Goal: Information Seeking & Learning: Check status

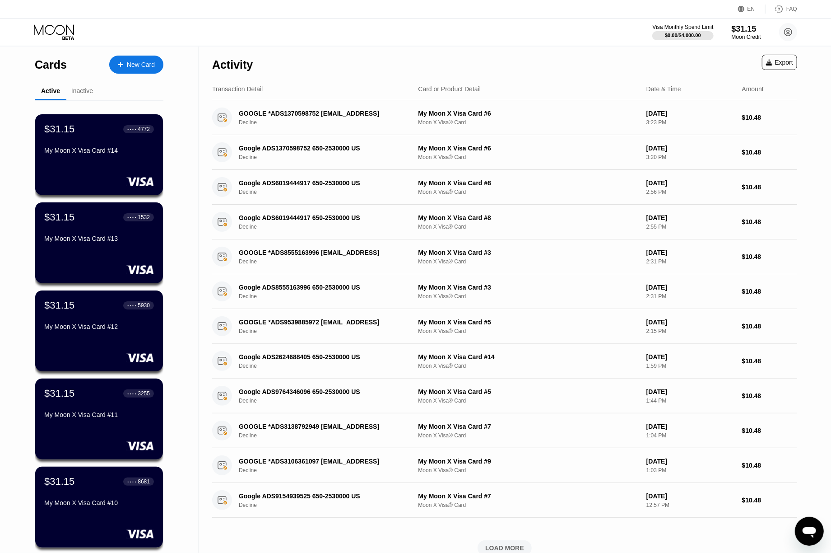
click at [623, 64] on div "Activity Export" at bounding box center [504, 62] width 585 height 32
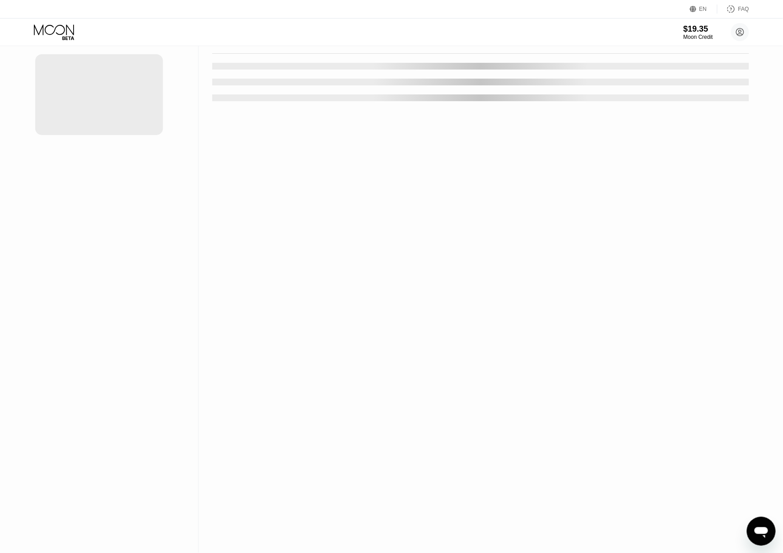
click at [276, 345] on div "Activity Export Transaction Detail Card or Product Detail Date & Time Amount" at bounding box center [481, 276] width 564 height 553
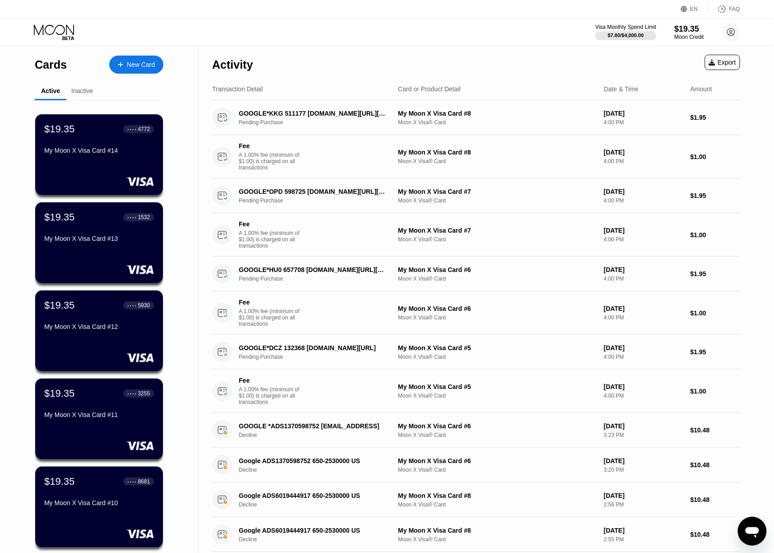
click at [529, 69] on div "Activity Export" at bounding box center [476, 62] width 528 height 32
click at [535, 64] on div "Activity Export" at bounding box center [476, 62] width 528 height 32
click at [513, 53] on div "Activity Export" at bounding box center [476, 62] width 528 height 32
click at [549, 65] on div "Activity Export" at bounding box center [476, 62] width 528 height 32
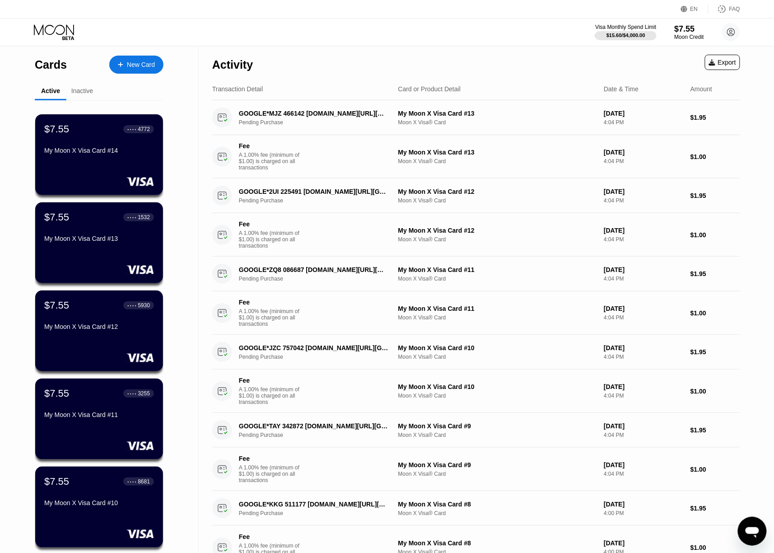
click at [567, 24] on div "Visa Monthly Spend Limit $15.60 / $4,000.00 $7.55 Moon Credit Tin Thong thongti…" at bounding box center [387, 32] width 774 height 27
click at [569, 32] on div "Visa Monthly Spend Limit $15.60 / $4,000.00 $7.55 Moon Credit Tin Thong thongti…" at bounding box center [387, 32] width 774 height 27
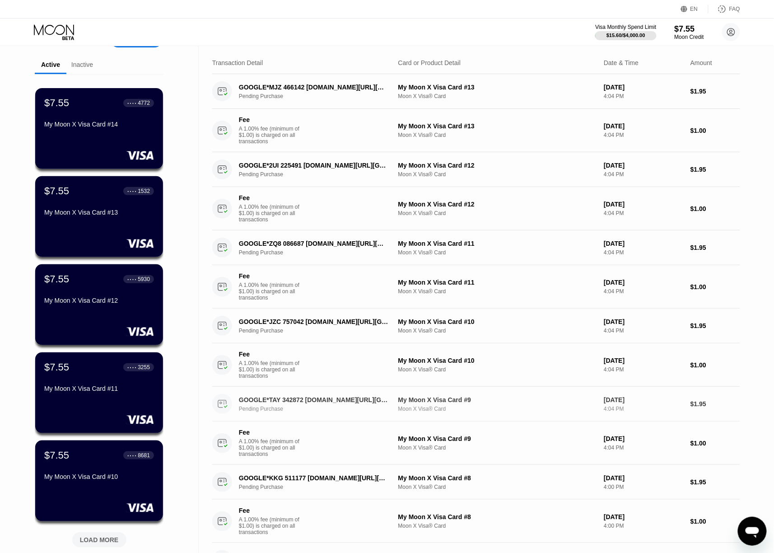
scroll to position [60, 0]
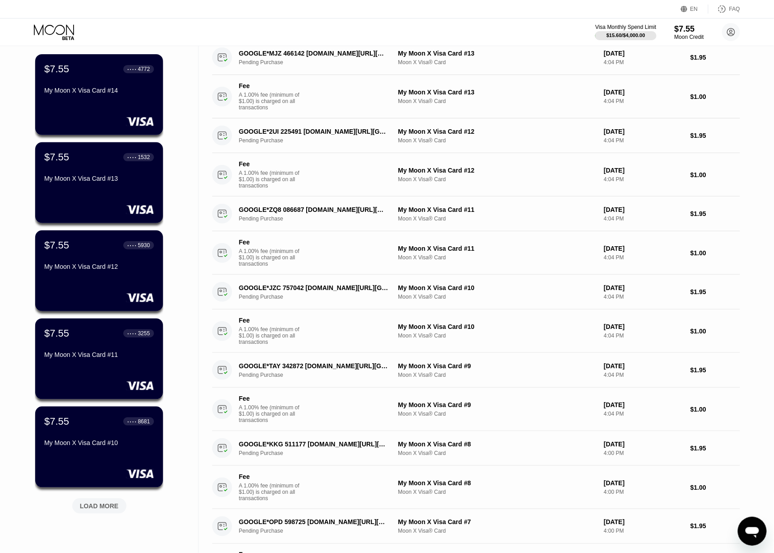
click at [604, 8] on div "EN Language Select an item Save FAQ" at bounding box center [387, 9] width 774 height 19
click at [581, 12] on div "EN Language Select an item Save FAQ" at bounding box center [387, 9] width 774 height 19
click at [573, 13] on div "EN Language Select an item Save FAQ" at bounding box center [387, 9] width 774 height 19
click at [585, 161] on div "Fee A 1.00% fee (minimum of $1.00) is charged on all transactions My Moon X Vis…" at bounding box center [476, 174] width 528 height 43
click at [567, 51] on div "My Moon X Visa Card #13" at bounding box center [497, 53] width 199 height 7
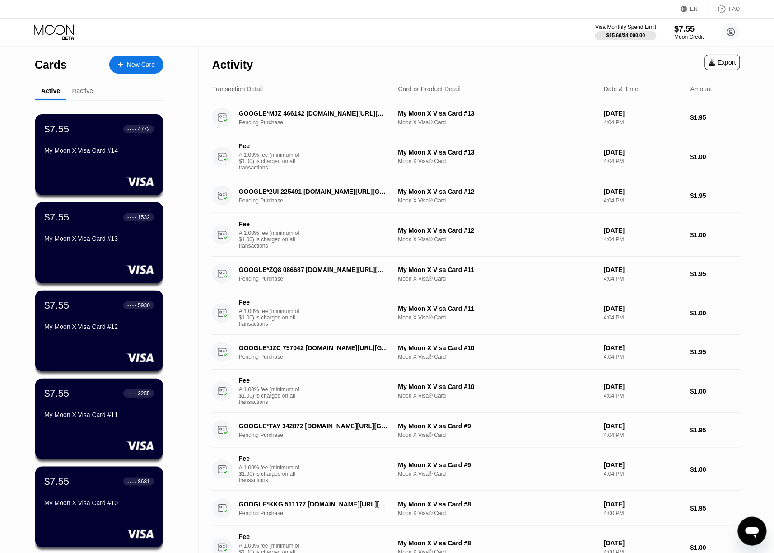
click at [558, 70] on div "Activity Export" at bounding box center [476, 62] width 528 height 32
click at [580, 56] on div "Activity Export" at bounding box center [476, 62] width 528 height 32
click at [564, 53] on div "Activity Export" at bounding box center [476, 62] width 528 height 32
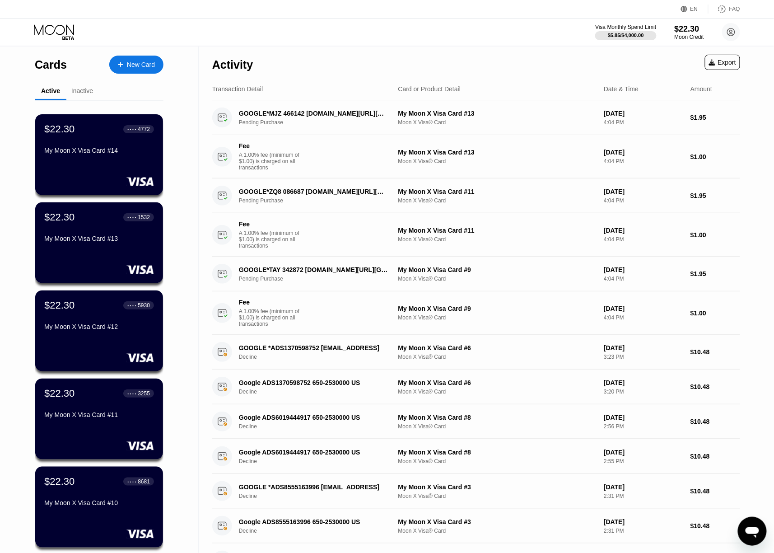
click at [560, 44] on div "Visa Monthly Spend Limit $5.85 / $4,000.00 $22.30 Moon Credit Tin Thong thongti…" at bounding box center [387, 32] width 774 height 27
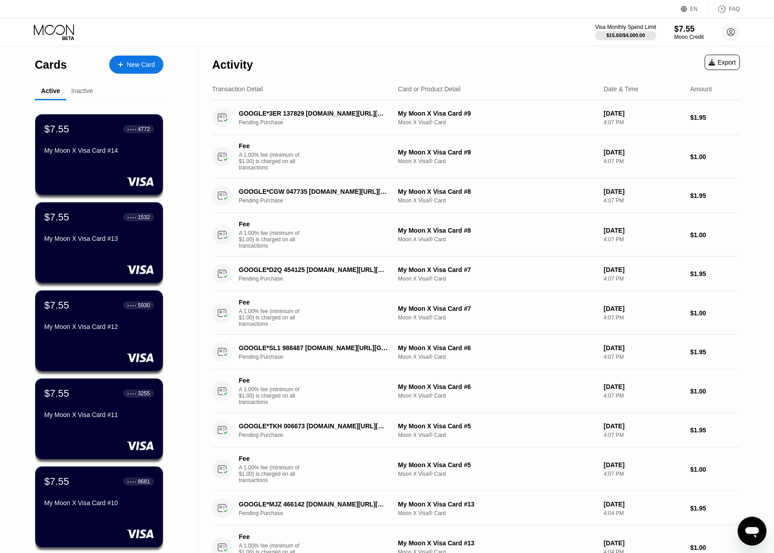
click at [533, 19] on div "Visa Monthly Spend Limit $15.60 / $4,000.00 $7.55 Moon Credit Tin Thong [EMAIL_…" at bounding box center [387, 32] width 774 height 27
click at [556, 49] on div "Activity Export" at bounding box center [476, 62] width 528 height 32
click at [551, 31] on div "Visa Monthly Spend Limit $15.60 / $4,000.00 $7.55 Moon Credit Tin Thong thongti…" at bounding box center [387, 32] width 774 height 27
click at [555, 28] on div "Visa Monthly Spend Limit $15.60 / $4,000.00 $7.55 Moon Credit Tin Thong thongti…" at bounding box center [387, 32] width 774 height 27
click at [548, 58] on div "Activity Export" at bounding box center [476, 62] width 528 height 32
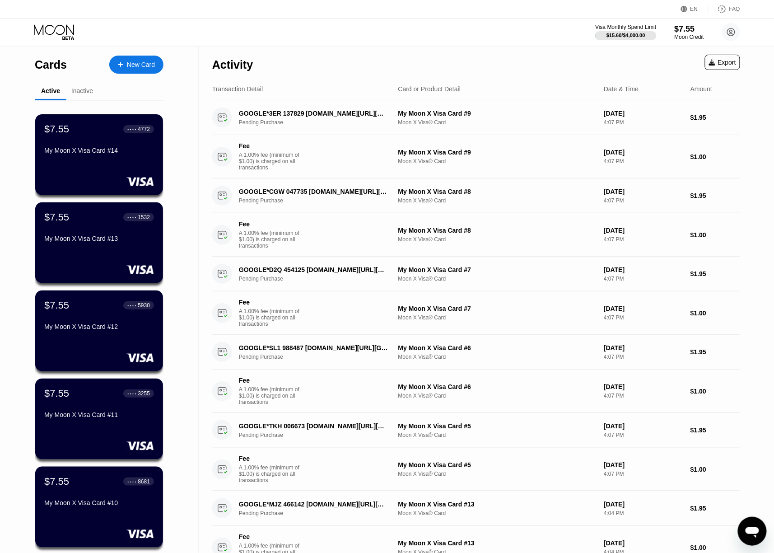
click at [498, 39] on div "Visa Monthly Spend Limit $15.60 / $4,000.00 $7.55 Moon Credit Tin Thong thongti…" at bounding box center [387, 32] width 774 height 27
click at [543, 23] on div "Visa Monthly Spend Limit $15.60 / $4,000.00 $7.55 Moon Credit Tin Thong thongti…" at bounding box center [387, 32] width 774 height 27
click at [539, 15] on div "EN Language Select an item Save FAQ" at bounding box center [387, 9] width 774 height 19
click at [544, 28] on div "Visa Monthly Spend Limit $15.60 / $4,000.00 $7.55 Moon Credit Tin Thong thongti…" at bounding box center [387, 32] width 774 height 27
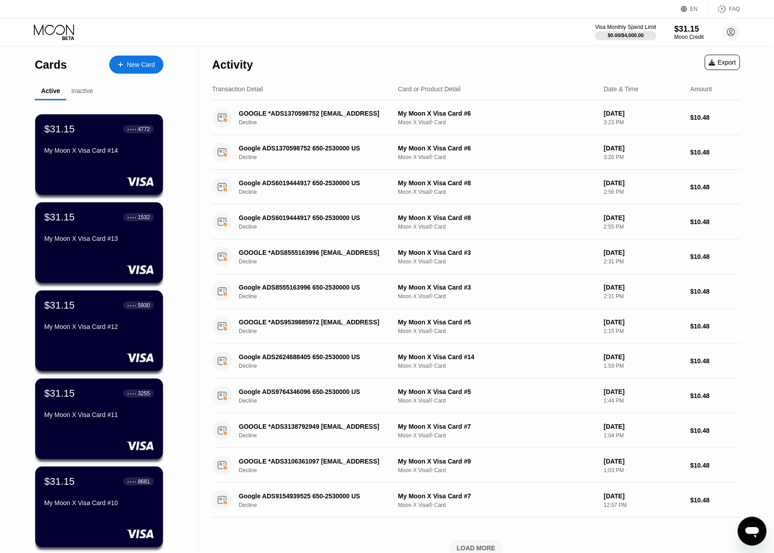
click at [627, 2] on div "EN Language Select an item Save FAQ" at bounding box center [387, 9] width 774 height 19
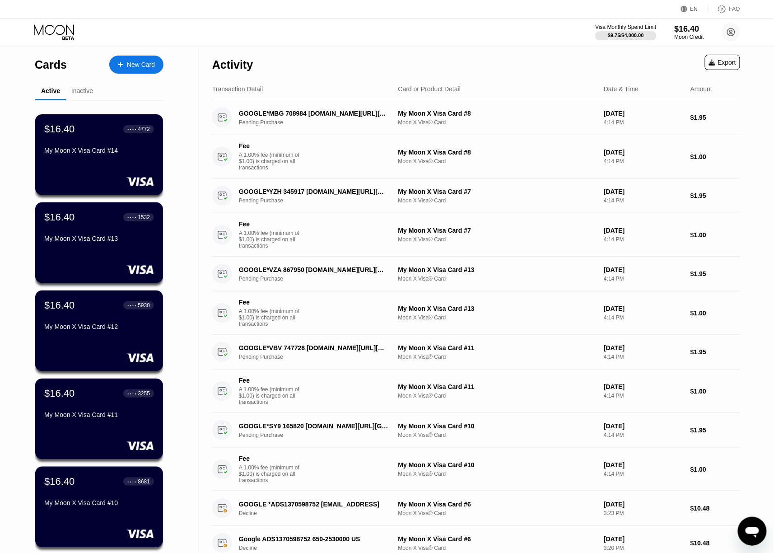
click at [534, 71] on div "Activity Export" at bounding box center [476, 62] width 528 height 32
click at [552, 77] on div "Activity Export Transaction Detail Card or Product Detail Date & Time Amount GO…" at bounding box center [476, 414] width 528 height 737
click at [557, 132] on div "GOOGLE*MBG 708984 G.CO/HELPPAY#US Pending Purchase My Moon X Visa Card #8 Moon …" at bounding box center [476, 117] width 528 height 35
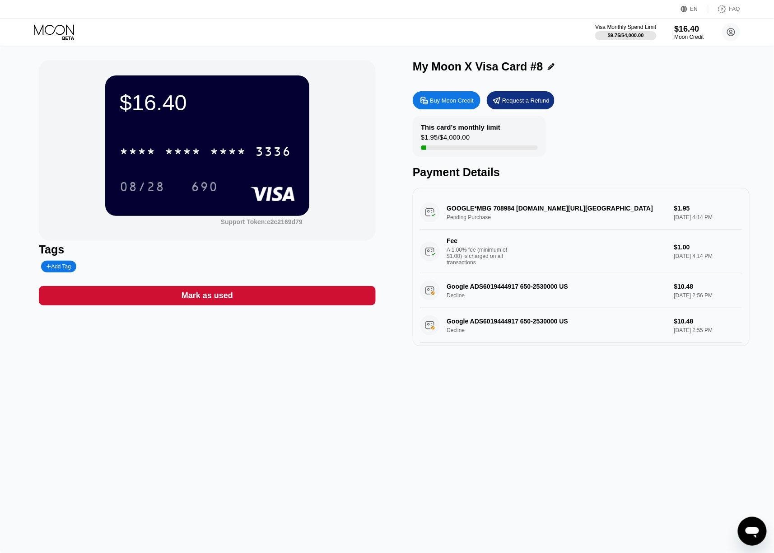
click at [662, 109] on div "Buy Moon Credit Request a Refund" at bounding box center [581, 100] width 337 height 18
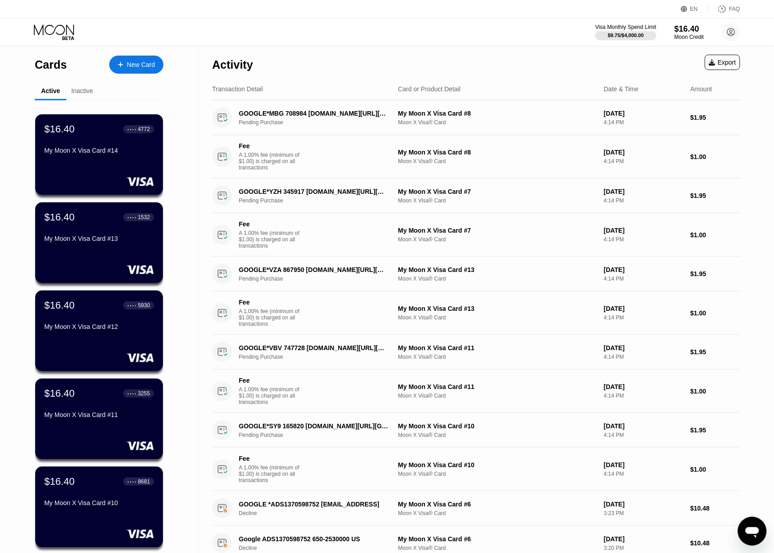
click at [531, 71] on div "Activity Export" at bounding box center [476, 62] width 528 height 32
click at [559, 72] on div "Activity Export" at bounding box center [476, 62] width 528 height 32
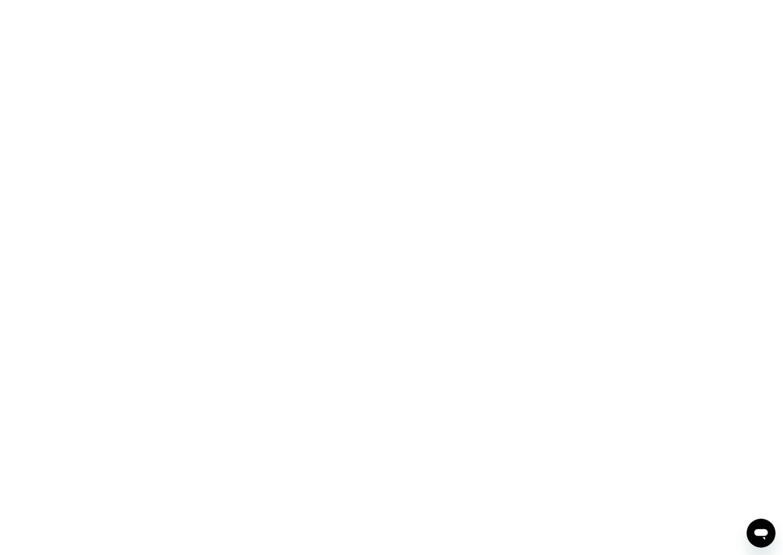
click at [531, 455] on div at bounding box center [391, 277] width 783 height 555
click at [634, 341] on div at bounding box center [391, 277] width 783 height 555
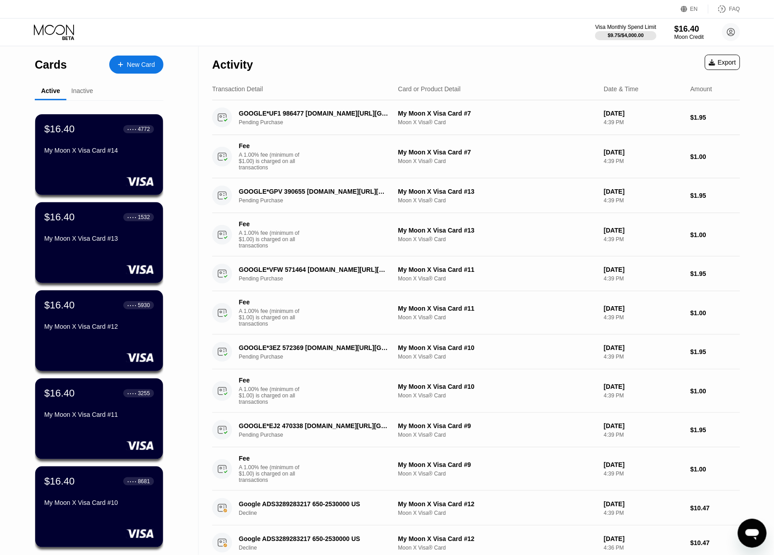
click at [469, 33] on div "Visa Monthly Spend Limit $9.75 / $4,000.00 $16.40 Moon Credit Tin Thong [EMAIL_…" at bounding box center [387, 32] width 774 height 27
click at [499, 46] on div "Activity Export" at bounding box center [476, 62] width 528 height 32
click at [501, 55] on div "Activity Export" at bounding box center [476, 62] width 528 height 32
drag, startPoint x: 499, startPoint y: 60, endPoint x: 387, endPoint y: 77, distance: 113.2
click at [497, 60] on div "Activity Export" at bounding box center [476, 62] width 528 height 32
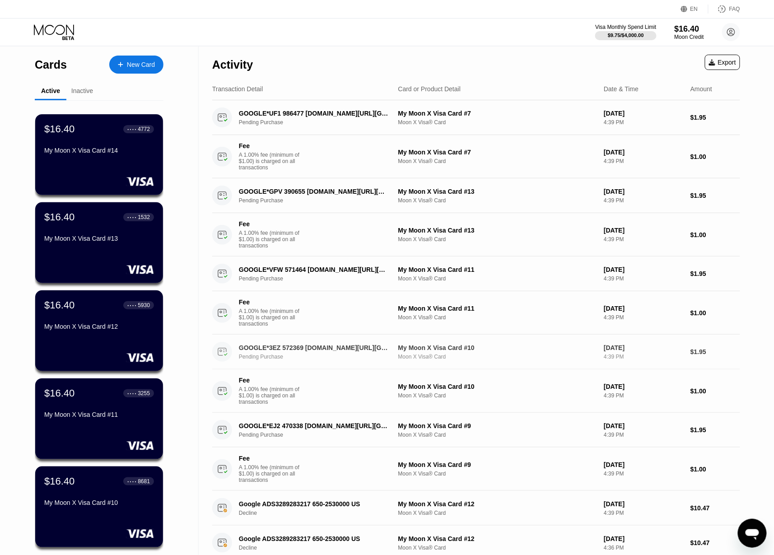
click at [293, 351] on div "GOOGLE*3EZ 572369 G.CO/HELPPAY#US" at bounding box center [313, 347] width 149 height 7
click at [501, 44] on div "Visa Monthly Spend Limit $9.75 / $4,000.00 $16.40 Moon Credit Tin Thong thongti…" at bounding box center [387, 32] width 774 height 27
click at [521, 30] on div "Visa Monthly Spend Limit $9.75 / $4,000.00 $16.40 Moon Credit Tin Thong thongti…" at bounding box center [387, 32] width 774 height 27
click at [528, 64] on div "Activity Export" at bounding box center [476, 62] width 528 height 32
click at [513, 44] on div "Visa Monthly Spend Limit $9.75 / $4,000.00 $16.40 Moon Credit Tin Thong thongti…" at bounding box center [387, 32] width 774 height 27
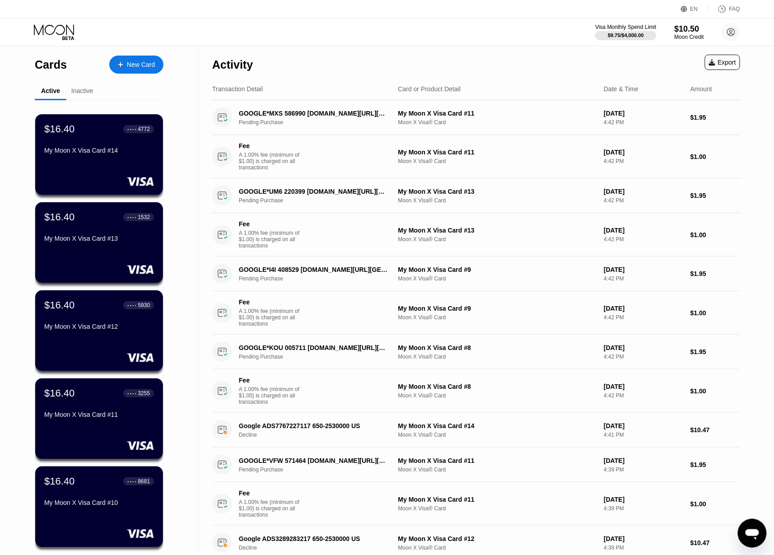
click at [509, 58] on div "Activity Export" at bounding box center [476, 62] width 528 height 32
click at [543, 67] on div "Activity Export" at bounding box center [476, 62] width 528 height 32
click at [509, 78] on div "Transaction Detail Card or Product Detail Date & Time Amount" at bounding box center [476, 89] width 528 height 22
click at [492, 60] on div "Activity Export" at bounding box center [476, 62] width 528 height 32
drag, startPoint x: 488, startPoint y: 60, endPoint x: 483, endPoint y: 64, distance: 6.5
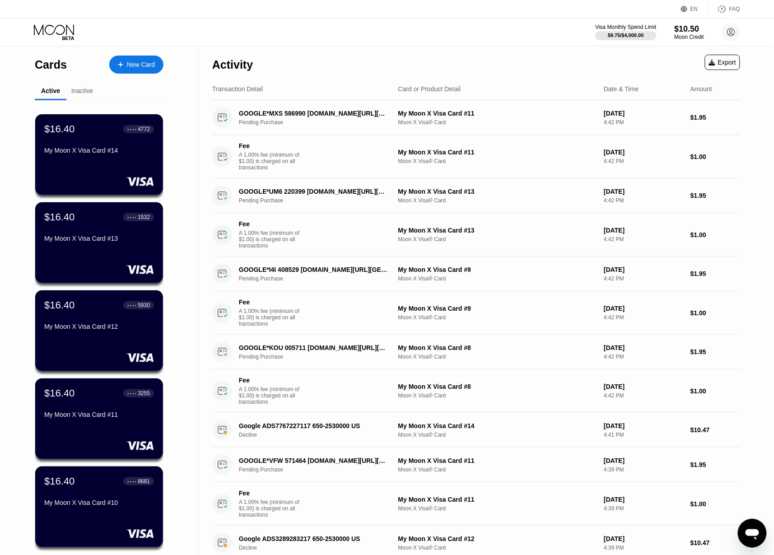
click at [488, 60] on div "Activity Export" at bounding box center [476, 62] width 528 height 32
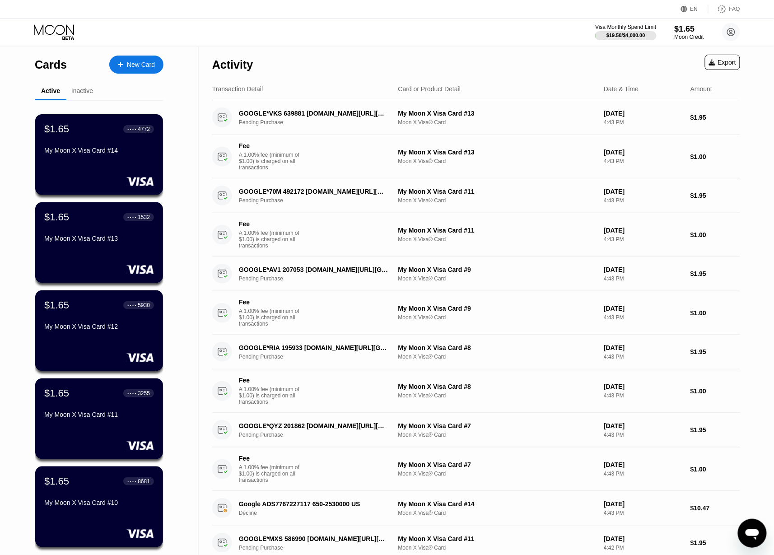
click at [486, 67] on div "Activity Export" at bounding box center [476, 62] width 528 height 32
click at [510, 53] on div "Activity Export" at bounding box center [476, 62] width 528 height 32
drag, startPoint x: 535, startPoint y: 55, endPoint x: 528, endPoint y: 56, distance: 7.3
click at [534, 56] on div "Activity Export" at bounding box center [476, 62] width 528 height 32
click at [531, 64] on div "Activity Export" at bounding box center [476, 62] width 528 height 32
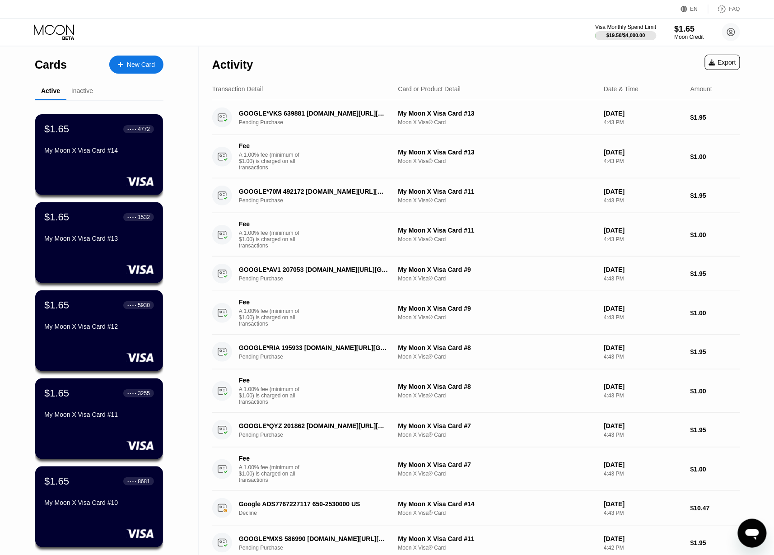
click at [535, 60] on div "Activity Export" at bounding box center [476, 62] width 528 height 32
click at [453, 49] on div "Activity Export" at bounding box center [476, 62] width 528 height 32
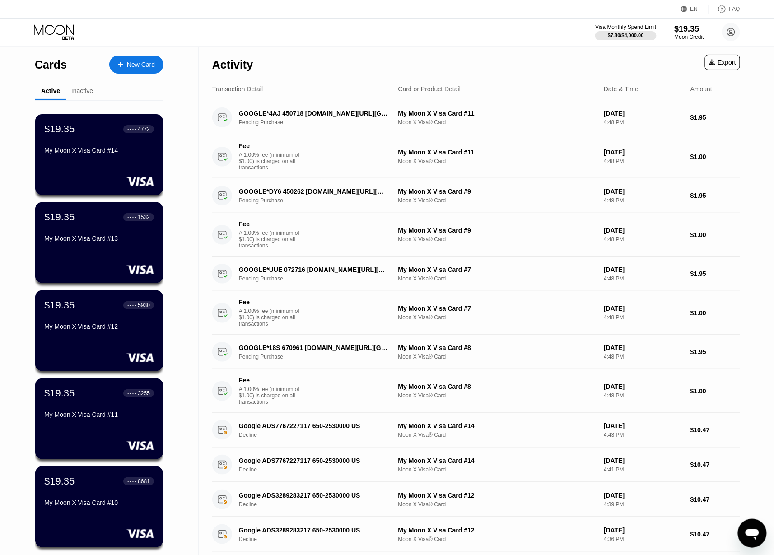
click at [486, 55] on div "Activity Export" at bounding box center [476, 62] width 528 height 32
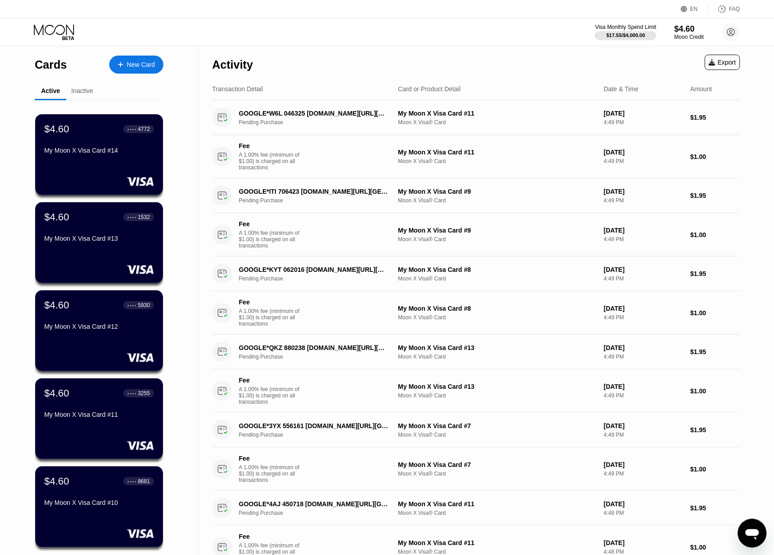
click at [477, 28] on div "Visa Monthly Spend Limit $17.55 / $4,000.00 $4.60 Moon Credit Tin Thong thongti…" at bounding box center [387, 32] width 774 height 27
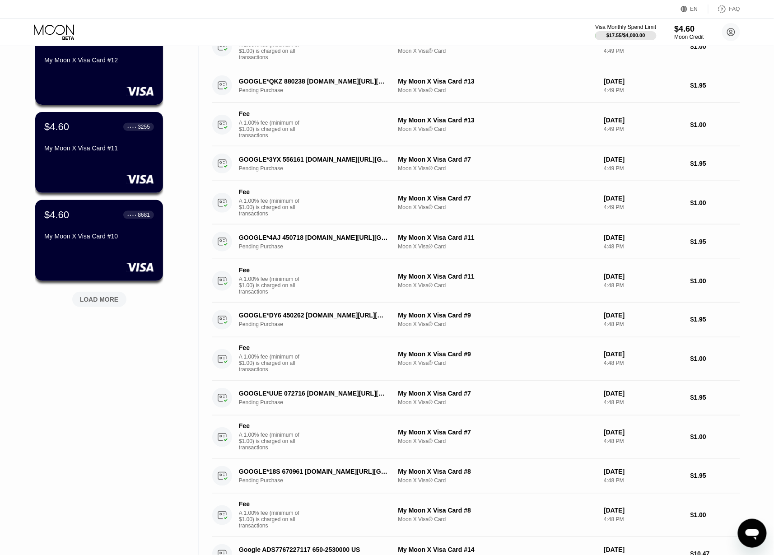
scroll to position [361, 0]
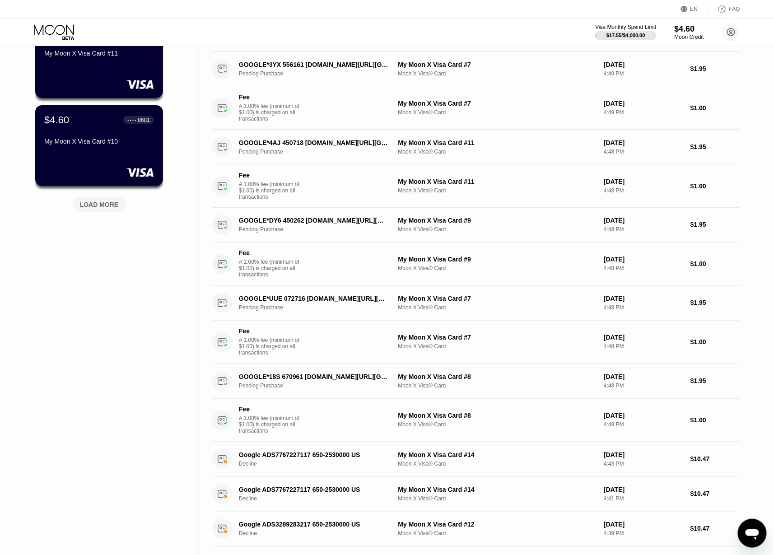
click at [499, 20] on div "Visa Monthly Spend Limit $17.55 / $4,000.00 $4.60 Moon Credit Tin Thong thongti…" at bounding box center [387, 32] width 774 height 27
click at [517, 26] on div "Visa Monthly Spend Limit $17.55 / $4,000.00 $4.60 Moon Credit Tin Thong thongti…" at bounding box center [387, 32] width 774 height 27
click at [518, 24] on div "Visa Monthly Spend Limit $17.55 / $4,000.00 $4.60 Moon Credit Tin Thong thongti…" at bounding box center [387, 32] width 774 height 27
click at [475, 30] on div "Visa Monthly Spend Limit $17.55 / $4,000.00 $4.60 Moon Credit Tin Thong thongti…" at bounding box center [387, 32] width 774 height 27
click at [525, 37] on div "Visa Monthly Spend Limit $17.55 / $4,000.00 $4.60 Moon Credit Tin Thong [EMAIL_…" at bounding box center [387, 32] width 774 height 27
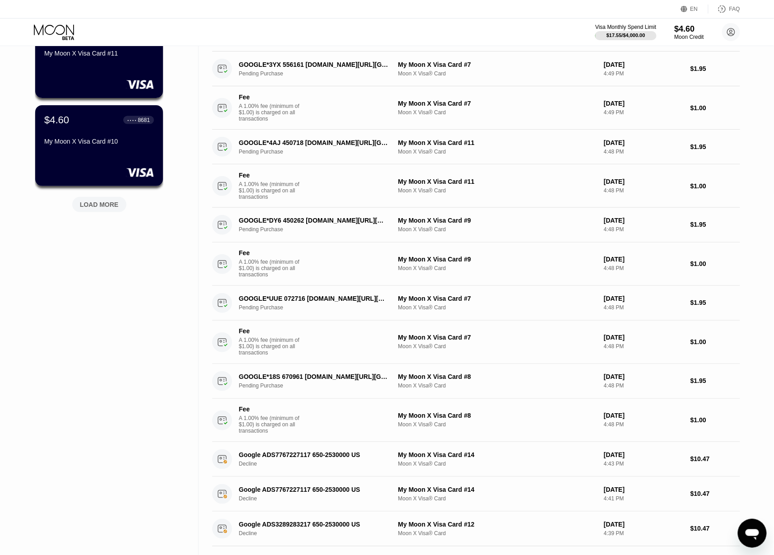
click at [502, 13] on div "EN Language Select an item Save FAQ" at bounding box center [387, 9] width 774 height 19
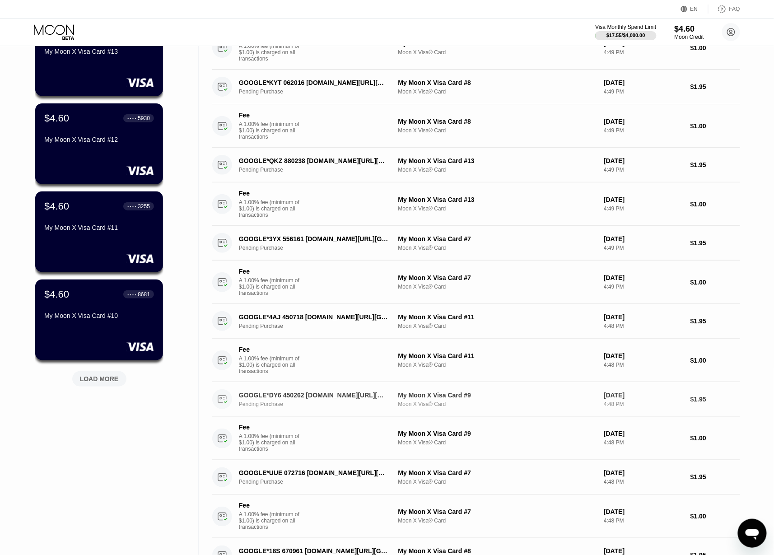
scroll to position [181, 0]
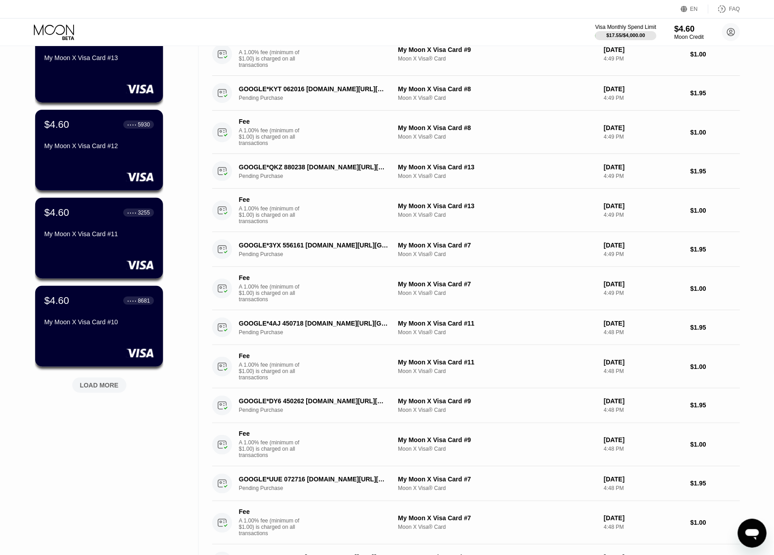
click at [496, 13] on div "EN Language Select an item Save FAQ" at bounding box center [387, 9] width 774 height 19
click at [511, 33] on div "Visa Monthly Spend Limit $17.55 / $4,000.00 $4.60 Moon Credit Tin Thong [EMAIL_…" at bounding box center [387, 32] width 774 height 27
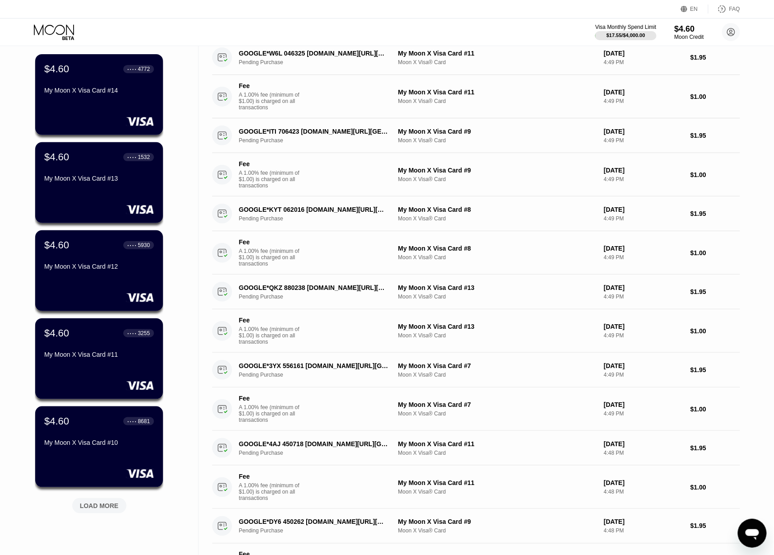
click at [528, 25] on div "Visa Monthly Spend Limit $17.55 / $4,000.00 $4.60 Moon Credit Tin Thong [EMAIL_…" at bounding box center [387, 32] width 774 height 27
click at [548, 28] on div "Visa Monthly Spend Limit $17.55 / $4,000.00 $4.60 Moon Credit Tin Thong [EMAIL_…" at bounding box center [387, 32] width 774 height 27
click at [549, 8] on div "EN Language Select an item Save FAQ" at bounding box center [387, 9] width 774 height 19
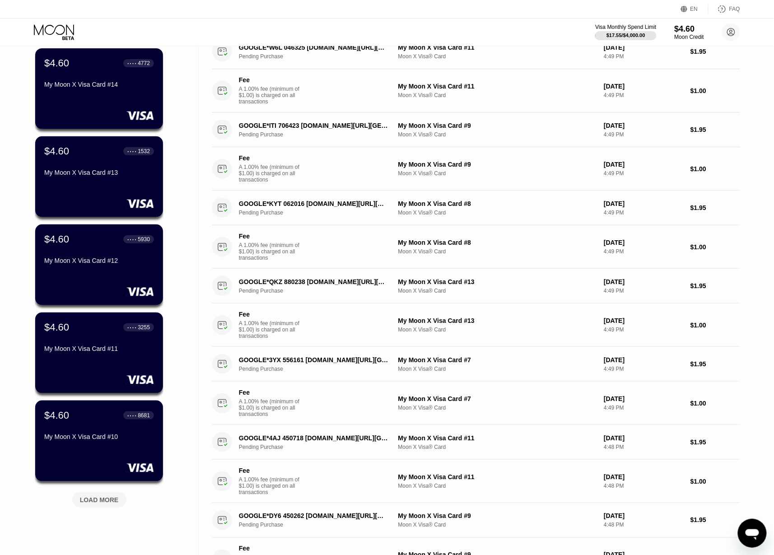
scroll to position [0, 0]
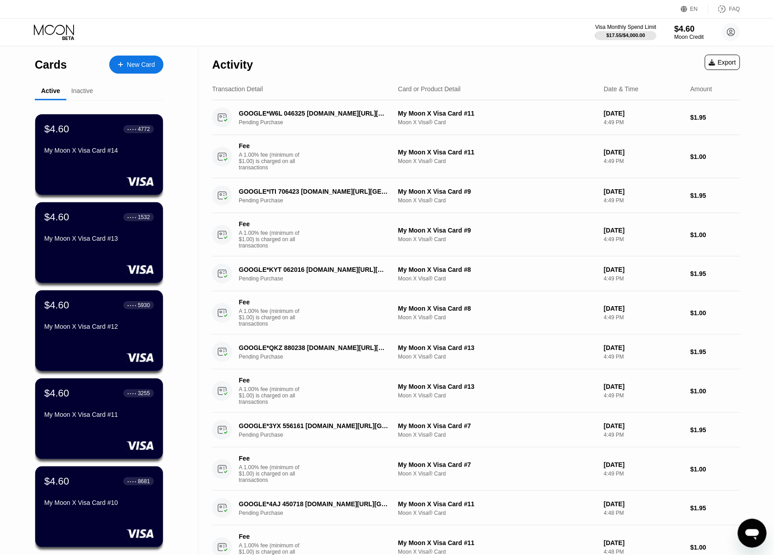
click at [513, 58] on div "Activity Export" at bounding box center [476, 62] width 528 height 32
click at [525, 50] on div "Activity Export" at bounding box center [476, 62] width 528 height 32
click at [529, 37] on div "Visa Monthly Spend Limit $11.70 / $4,000.00 $13.45 Moon Credit Tin Thong thongt…" at bounding box center [387, 32] width 774 height 27
click at [478, 58] on div "Activity Export" at bounding box center [476, 62] width 528 height 32
click at [513, 42] on div "Visa Monthly Spend Limit $17.55 / $4,000.00 $4.60 Moon Credit Tin Thong [EMAIL_…" at bounding box center [387, 32] width 774 height 27
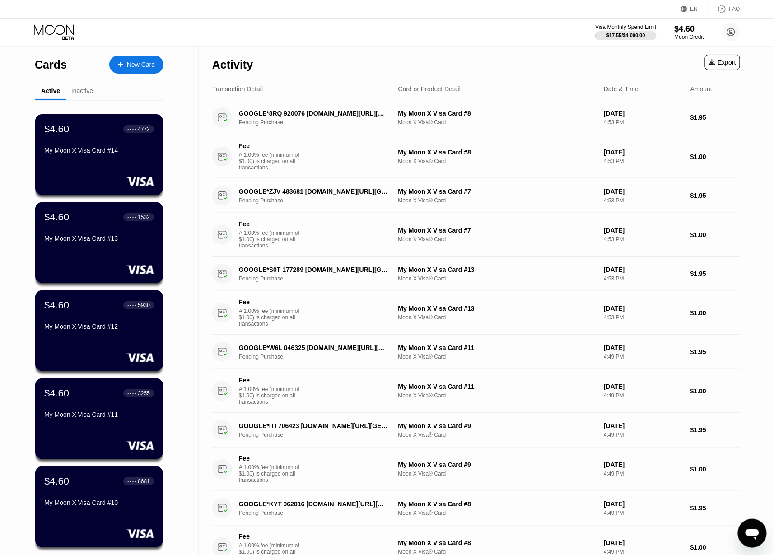
click at [519, 19] on div "Visa Monthly Spend Limit $17.55 / $4,000.00 $4.60 Moon Credit Tin Thong [EMAIL_…" at bounding box center [387, 32] width 774 height 27
click at [505, 35] on div "Visa Monthly Spend Limit $17.55 / $4,000.00 $4.60 Moon Credit Tin Thong [EMAIL_…" at bounding box center [387, 32] width 774 height 27
click at [537, 55] on div "Activity Export" at bounding box center [476, 62] width 528 height 32
click at [528, 85] on div "Card or Product Detail" at bounding box center [497, 88] width 199 height 7
click at [537, 65] on div "Activity Export" at bounding box center [476, 62] width 528 height 32
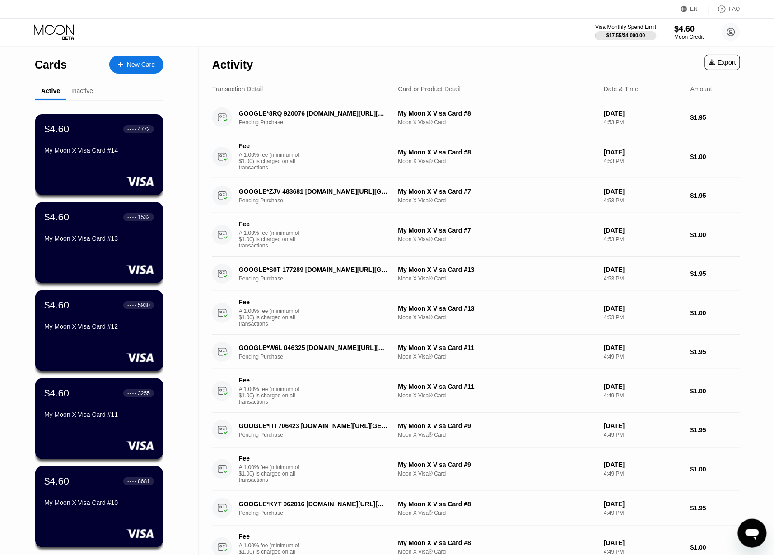
click at [543, 48] on div "Activity Export" at bounding box center [476, 62] width 528 height 32
